Goal: Manage account settings

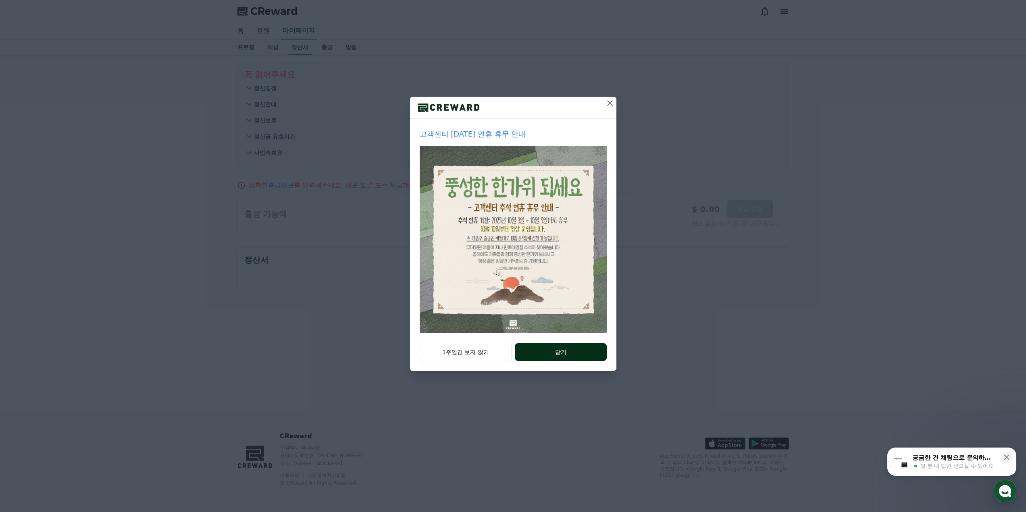
click at [569, 356] on button "닫기" at bounding box center [561, 353] width 92 height 18
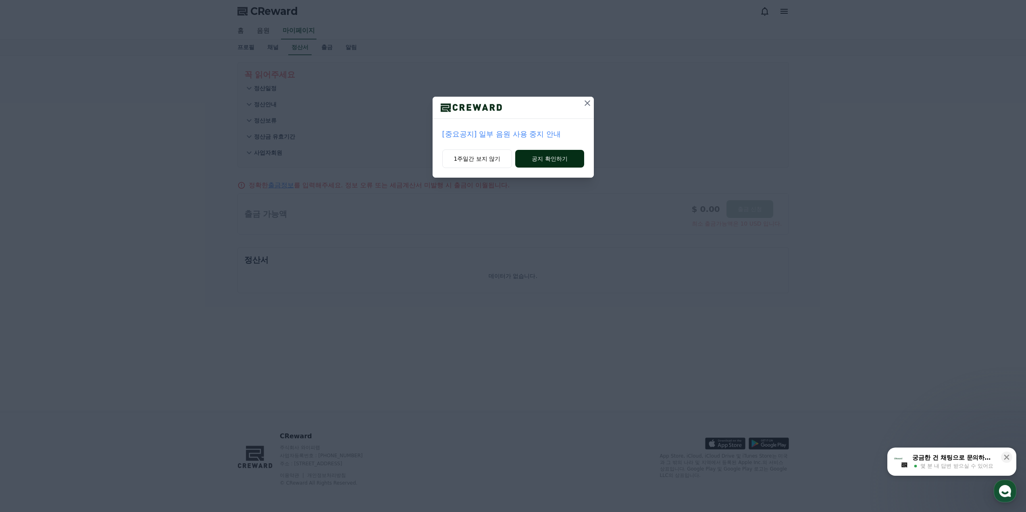
click at [544, 157] on button "공지 확인하기" at bounding box center [549, 159] width 69 height 18
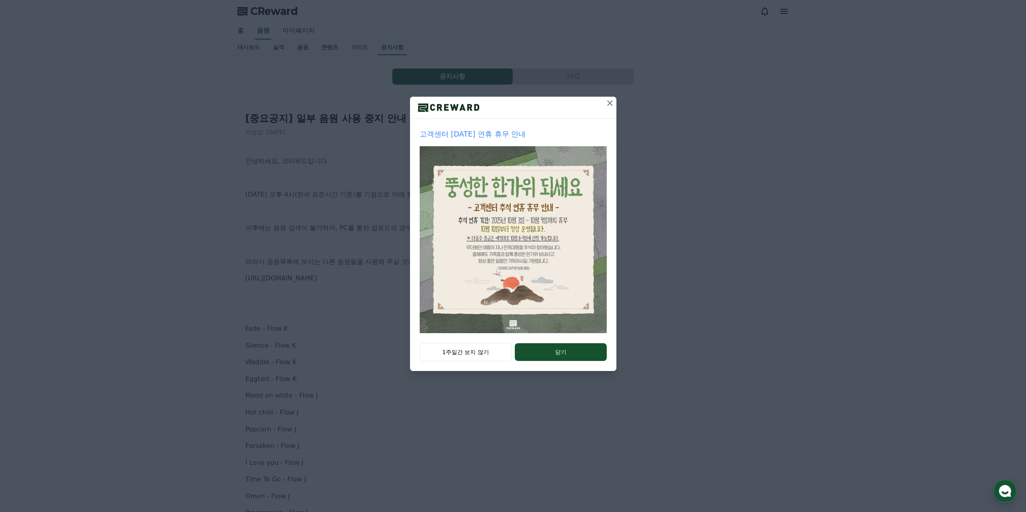
click at [608, 105] on icon at bounding box center [610, 103] width 6 height 6
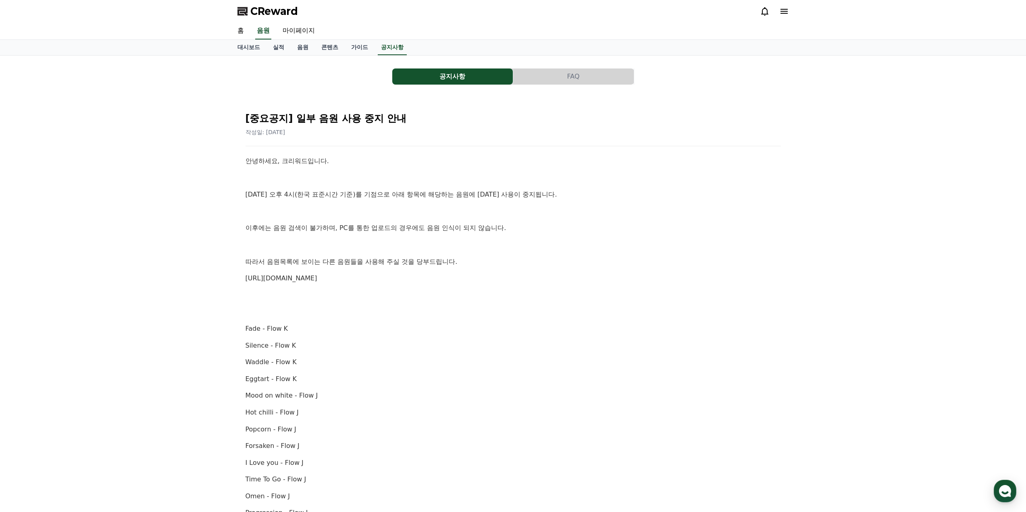
click at [579, 156] on p "안녕하세요, 크리워드입니다." at bounding box center [513, 161] width 535 height 10
click at [300, 29] on link "마이페이지" at bounding box center [298, 31] width 45 height 17
select select "**********"
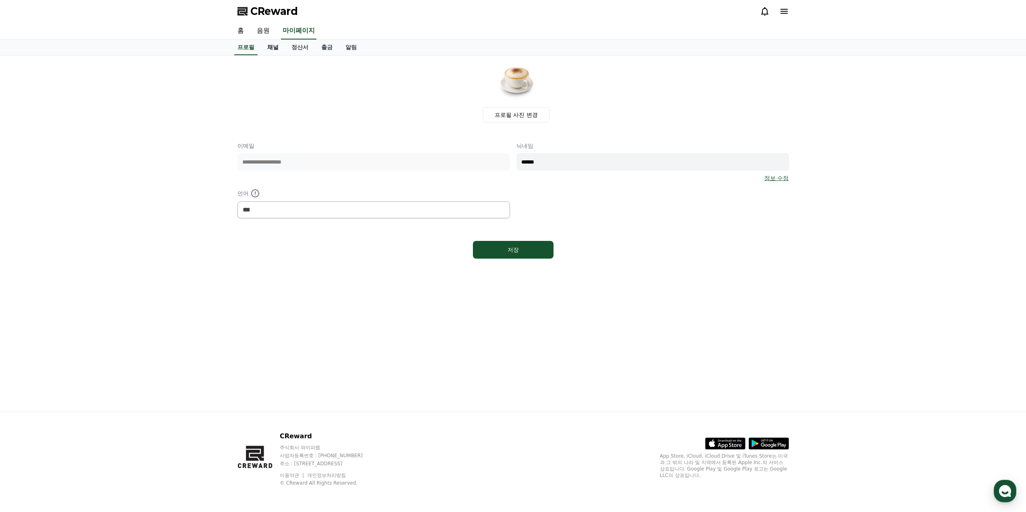
click at [273, 46] on link "채널" at bounding box center [273, 47] width 24 height 15
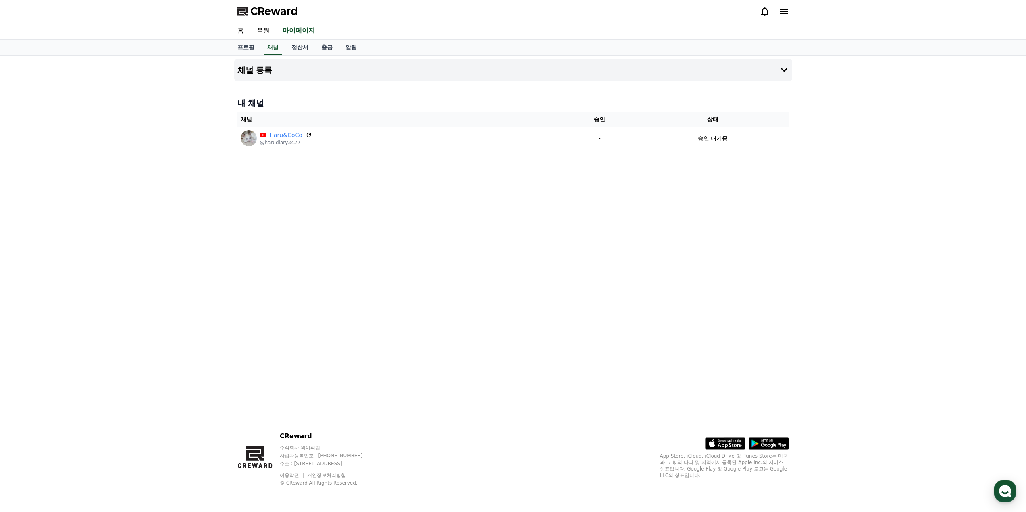
click at [504, 203] on div "채널 등록 내 채널 채널 승인 상태 Haru&CoCo @harudiary3422 - 승인 대기중" at bounding box center [513, 234] width 564 height 356
click at [496, 230] on div "채널 등록 내 채널 채널 승인 상태 Haru&CoCo @harudiary3422 - 승인 대기중" at bounding box center [513, 234] width 564 height 356
